Goal: Transaction & Acquisition: Subscribe to service/newsletter

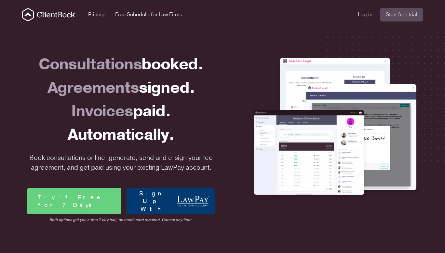
click at [182, 207] on link "Sign Up With" at bounding box center [171, 201] width 88 height 26
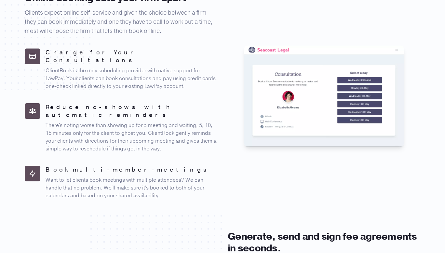
scroll to position [394, 0]
click at [123, 179] on p "Want to let clients book meetings with multiple attendees? We can handle that n…" at bounding box center [132, 187] width 172 height 23
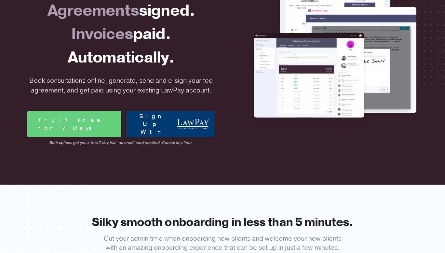
scroll to position [0, 0]
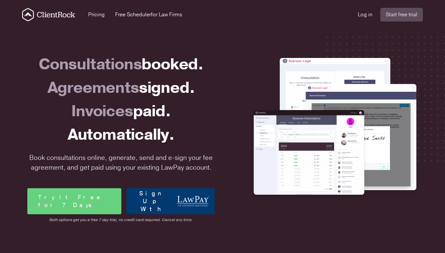
click at [149, 139] on div "Automatically." at bounding box center [120, 134] width 187 height 23
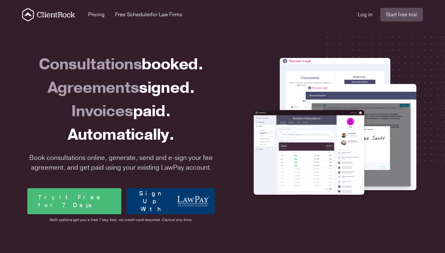
click at [98, 202] on link "Try It Free for 7 Days" at bounding box center [74, 201] width 94 height 26
